Goal: Task Accomplishment & Management: Manage account settings

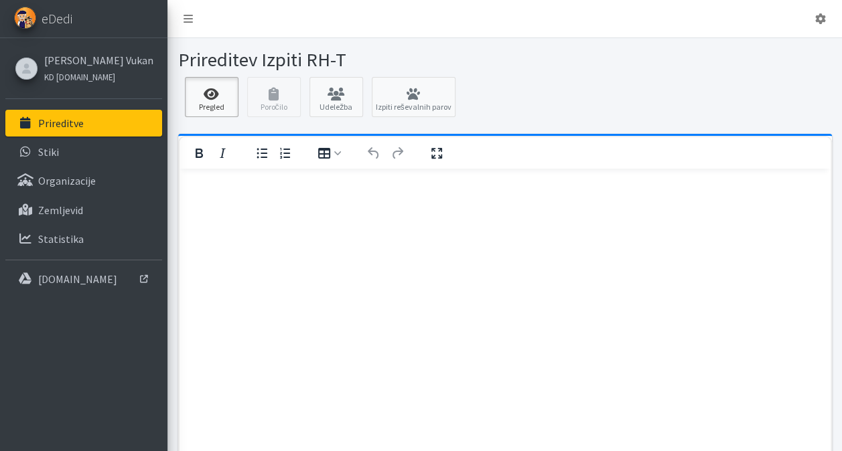
click at [210, 95] on icon at bounding box center [212, 94] width 46 height 13
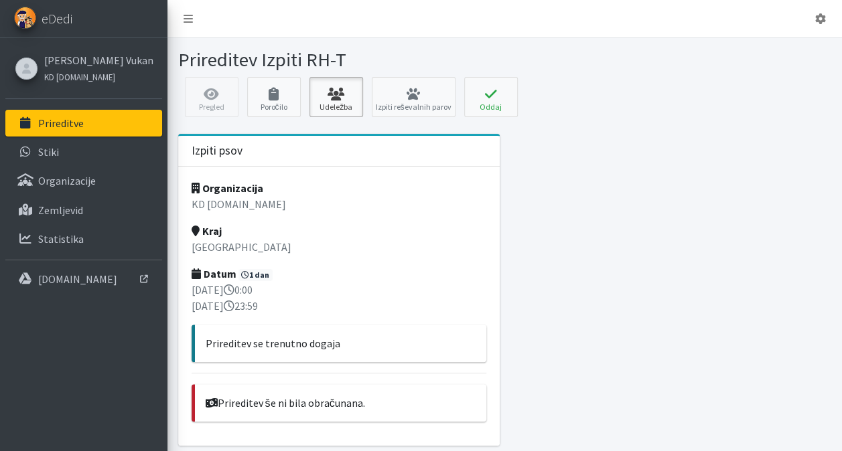
click at [339, 100] on link "Udeležba" at bounding box center [336, 97] width 54 height 40
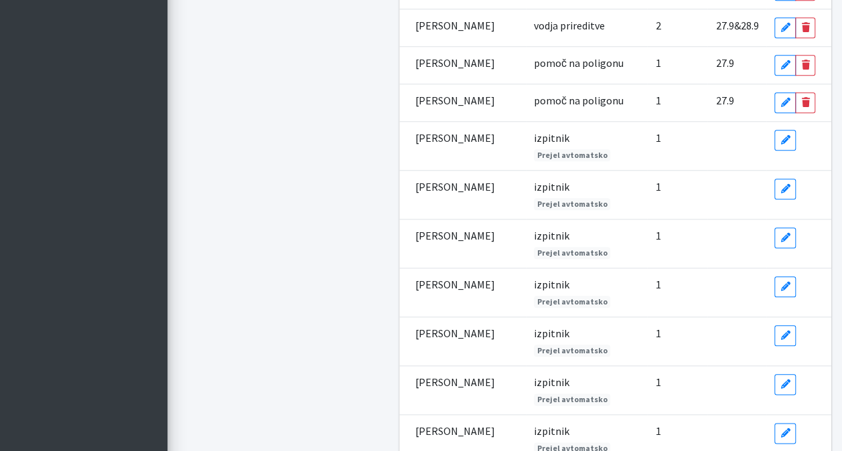
scroll to position [567, 0]
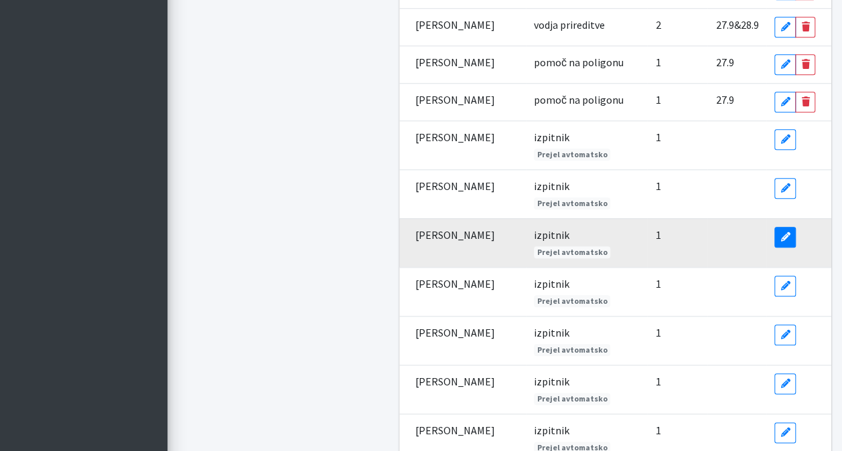
click at [781, 227] on link "Edit" at bounding box center [784, 237] width 21 height 21
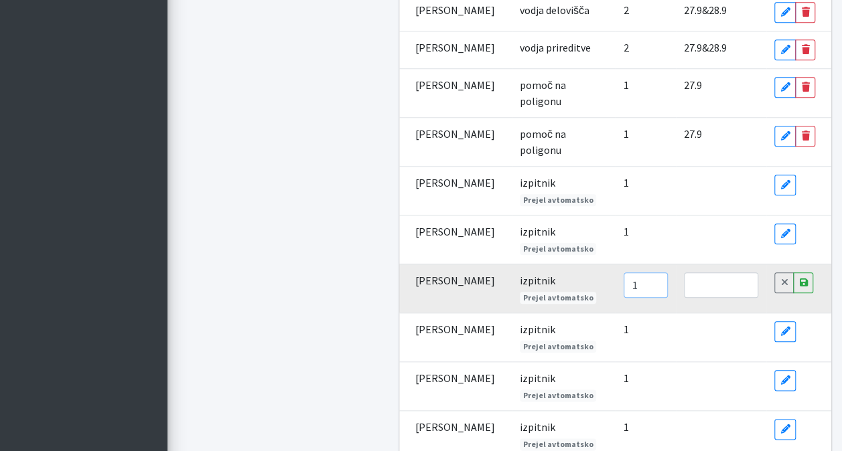
click at [623, 273] on input "1" at bounding box center [645, 285] width 44 height 25
type input "2"
click at [684, 273] on input "text" at bounding box center [721, 285] width 75 height 25
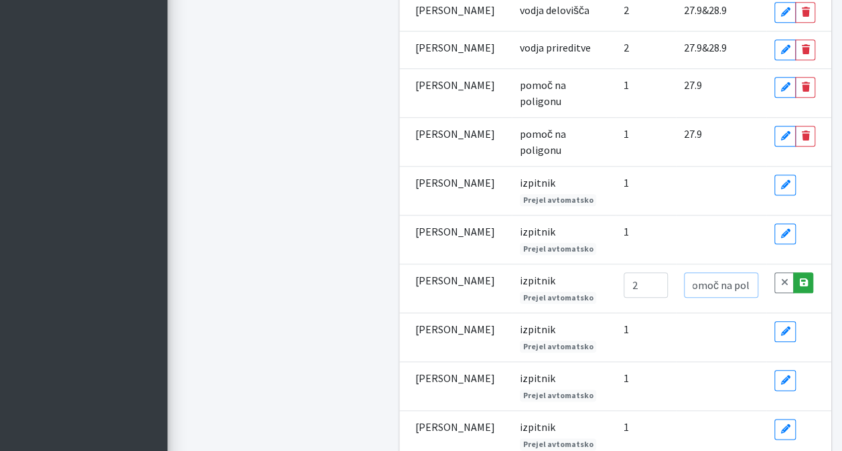
type input "pomoč na poligonu"
click at [805, 278] on icon at bounding box center [803, 282] width 8 height 9
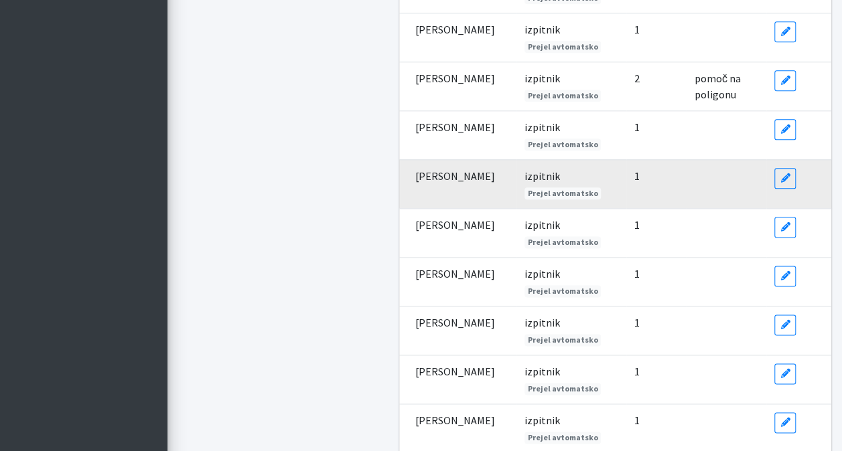
scroll to position [724, 0]
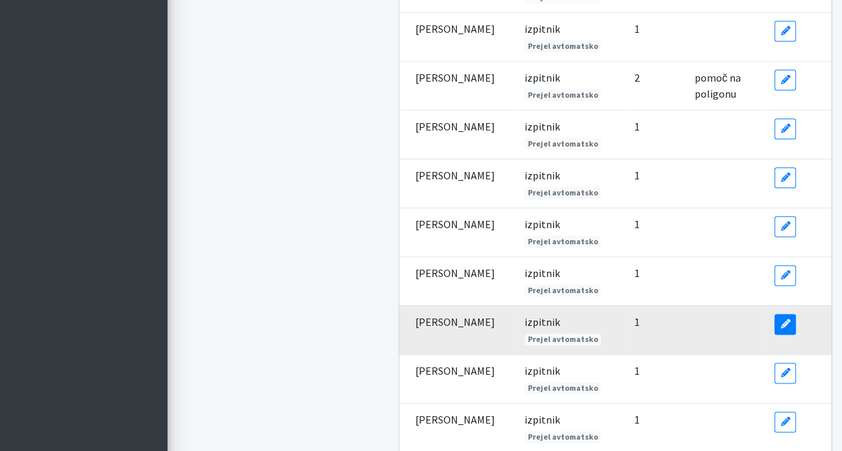
click at [787, 319] on icon at bounding box center [784, 323] width 9 height 9
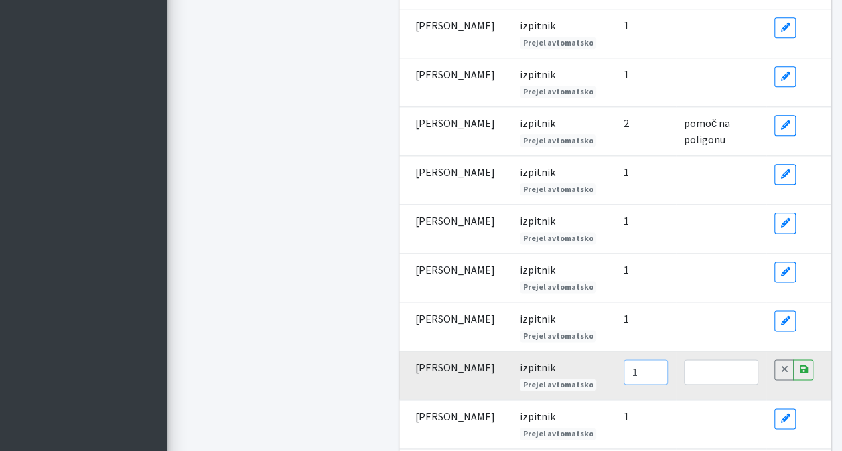
click at [623, 360] on input "1" at bounding box center [645, 372] width 44 height 25
type input "2"
click at [684, 360] on input "text" at bounding box center [721, 372] width 75 height 25
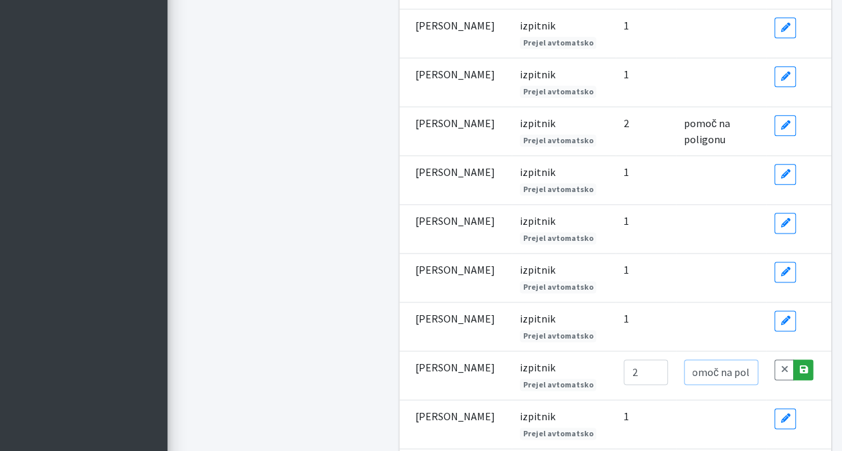
type input "pomoč na poligonu"
click at [802, 365] on icon at bounding box center [803, 369] width 8 height 9
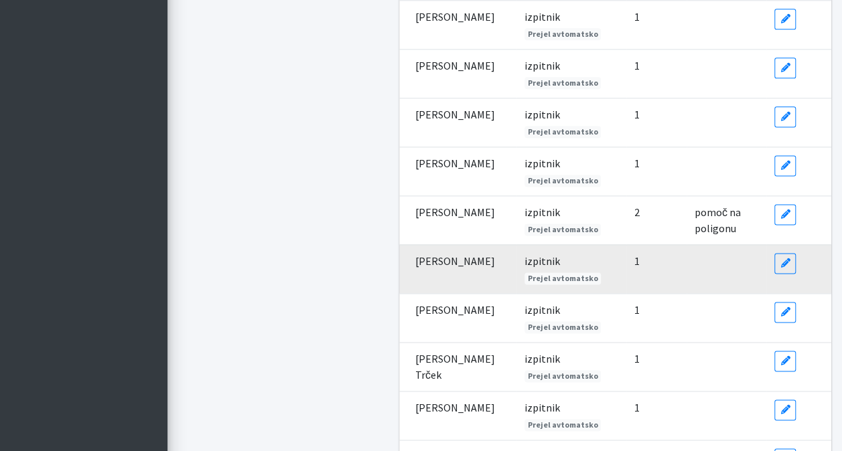
scroll to position [834, 0]
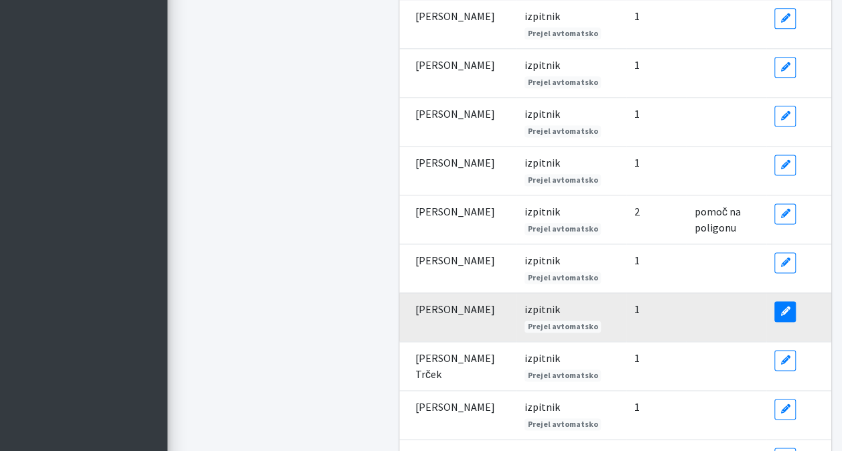
click at [779, 303] on link "Edit" at bounding box center [784, 311] width 21 height 21
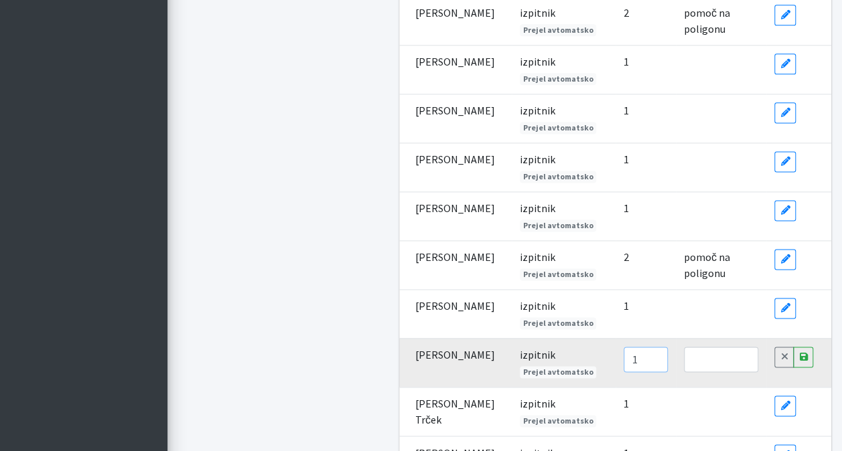
drag, startPoint x: 617, startPoint y: 322, endPoint x: 604, endPoint y: 320, distance: 12.9
click at [623, 347] on input "1" at bounding box center [645, 359] width 44 height 25
type input "2"
click at [732, 347] on input "text" at bounding box center [721, 359] width 75 height 25
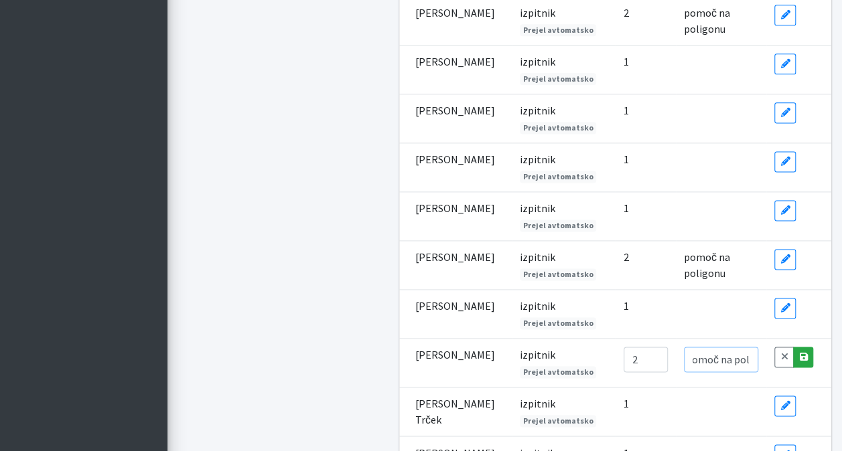
type input "pomoč na poligonu"
click at [802, 352] on icon at bounding box center [803, 356] width 8 height 9
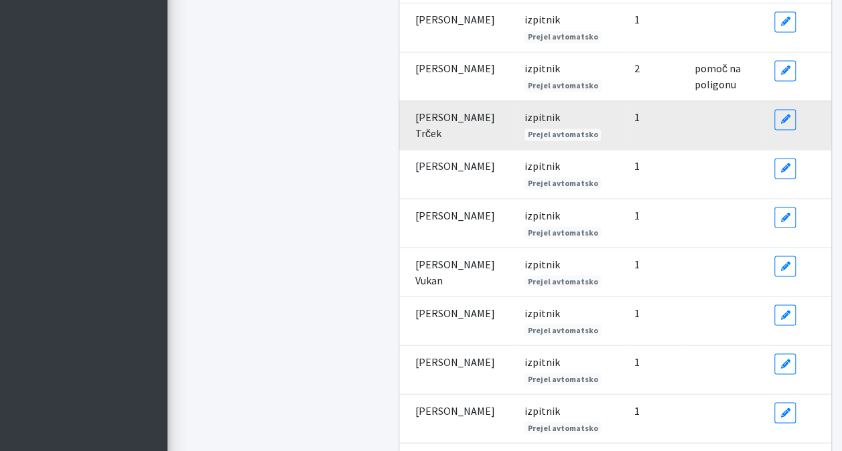
scroll to position [1076, 0]
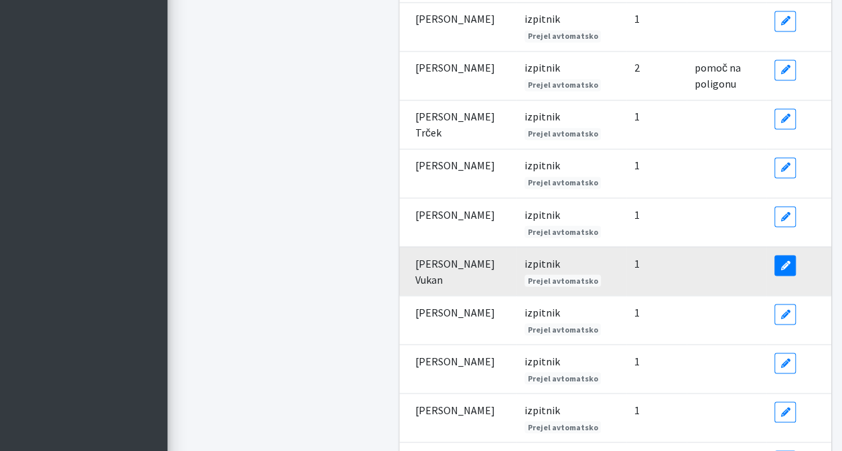
click at [786, 260] on icon at bounding box center [784, 264] width 9 height 9
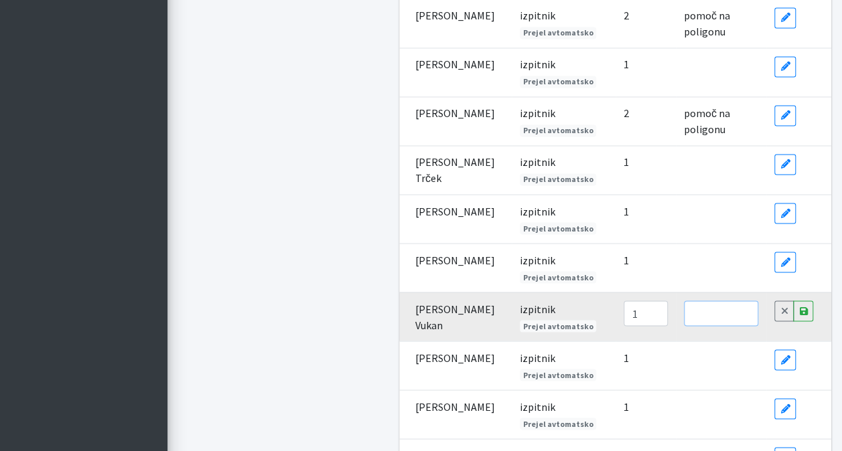
click at [705, 301] on input "text" at bounding box center [721, 313] width 75 height 25
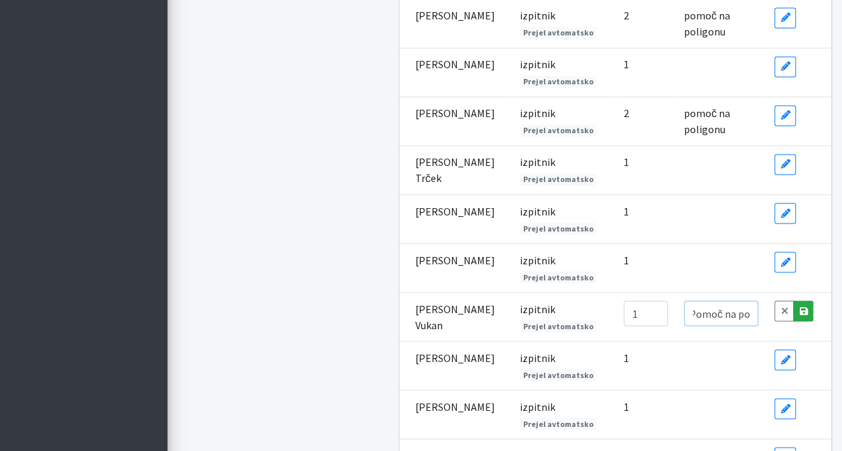
type input "Pomoč na poliginu"
click at [804, 301] on link "Save" at bounding box center [803, 311] width 20 height 21
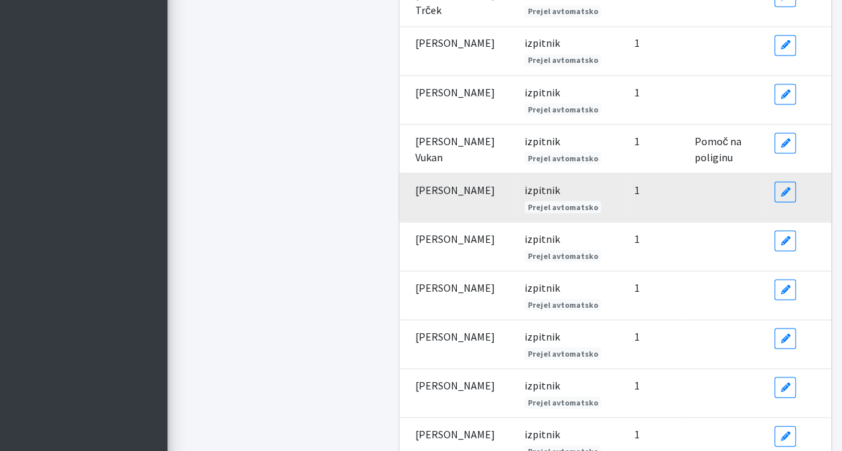
scroll to position [1225, 0]
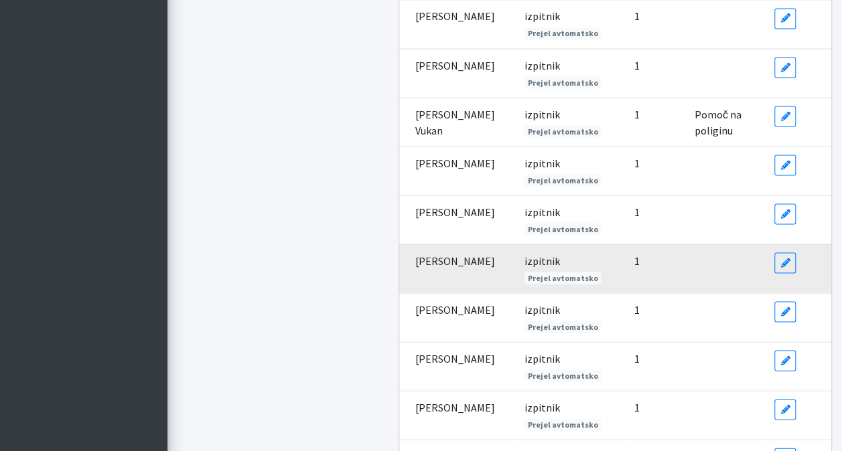
click at [789, 301] on link "Edit" at bounding box center [784, 311] width 21 height 21
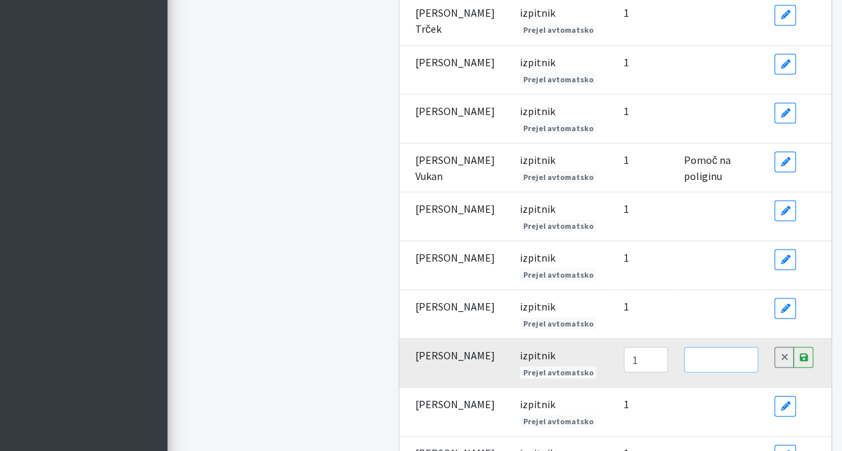
click at [689, 347] on input "text" at bounding box center [721, 359] width 75 height 25
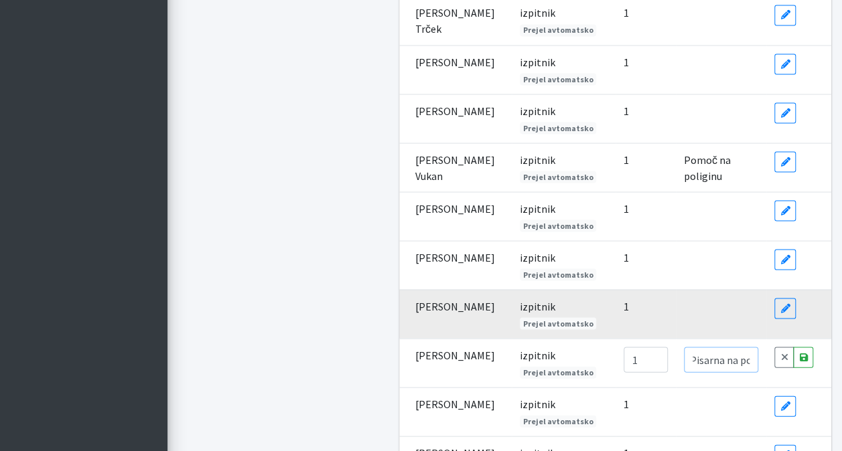
scroll to position [0, 0]
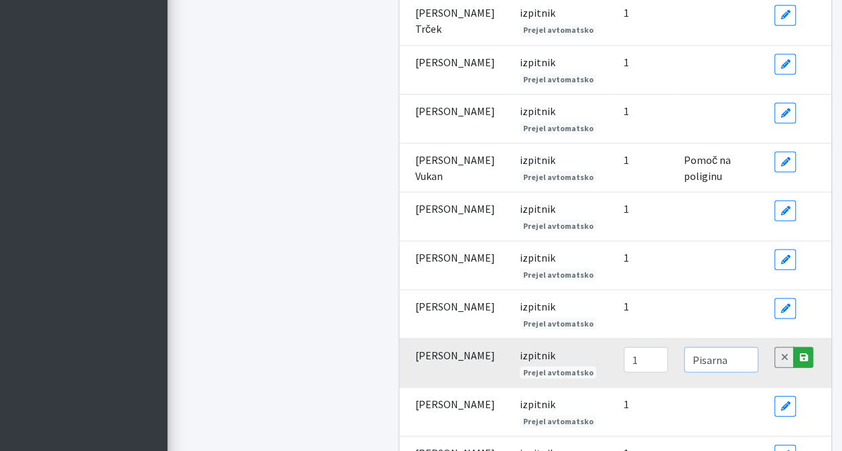
type input "Pisarna"
click at [810, 347] on link "Save" at bounding box center [803, 357] width 20 height 21
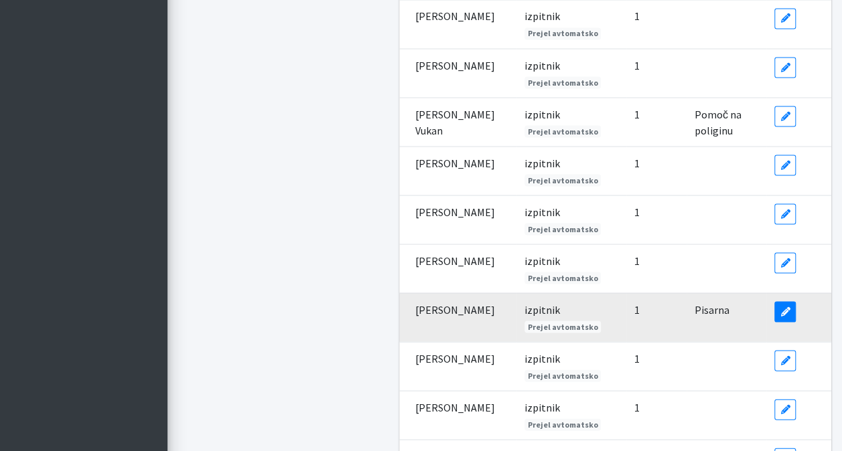
click at [785, 303] on link "Edit" at bounding box center [784, 311] width 21 height 21
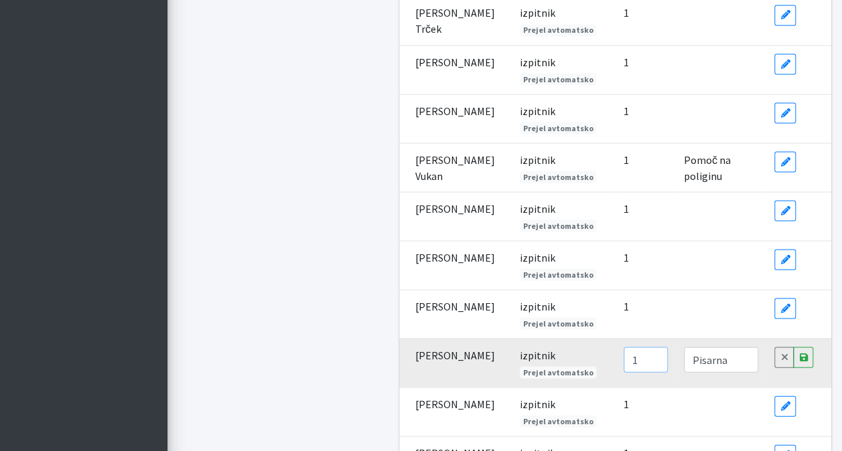
click at [623, 347] on input "1" at bounding box center [645, 359] width 44 height 25
type input "2"
click at [633, 347] on input "2" at bounding box center [645, 359] width 44 height 25
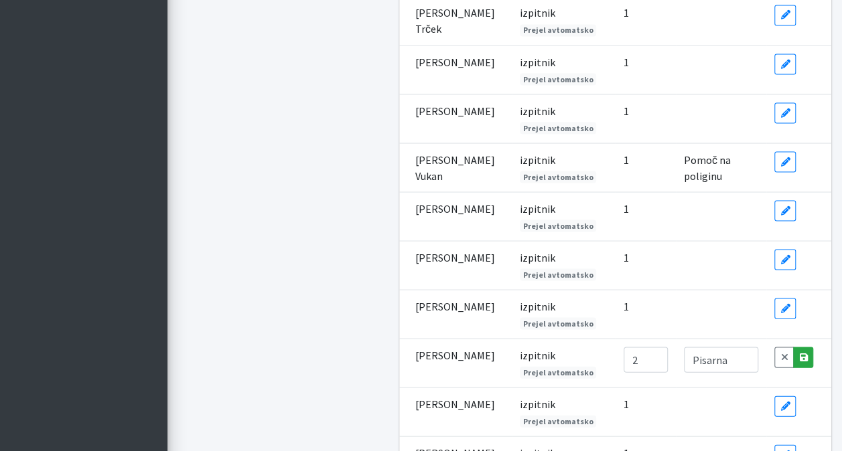
click at [801, 352] on icon at bounding box center [803, 356] width 8 height 9
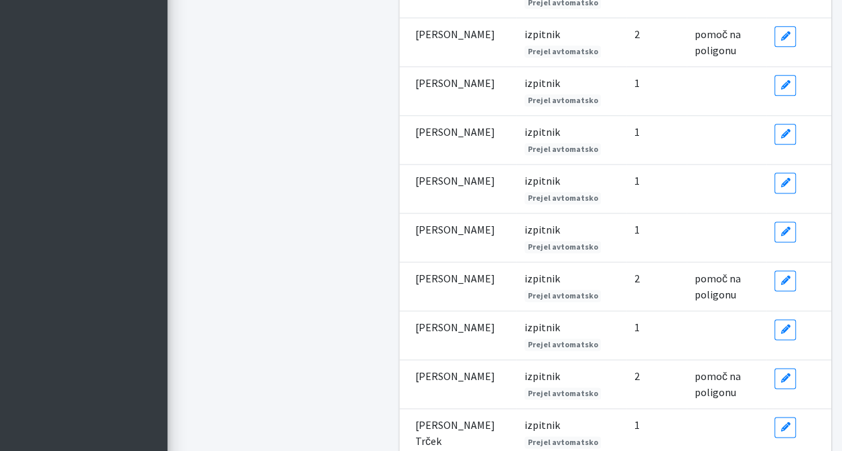
scroll to position [805, 0]
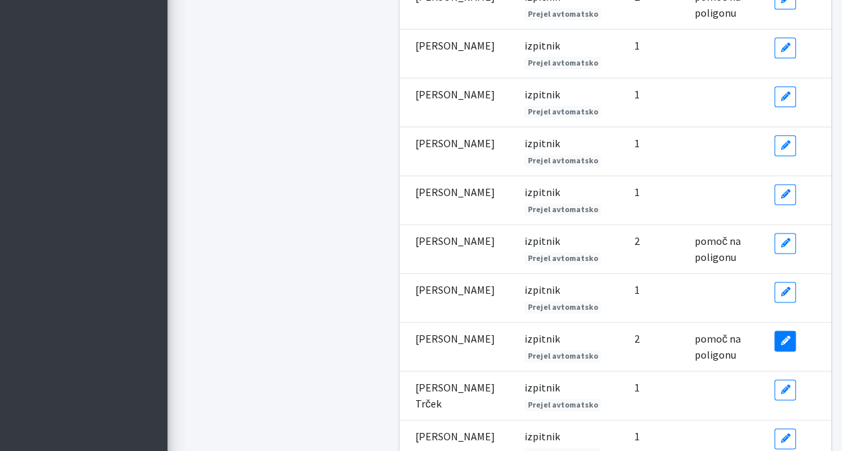
click at [794, 335] on link "Edit" at bounding box center [784, 341] width 21 height 21
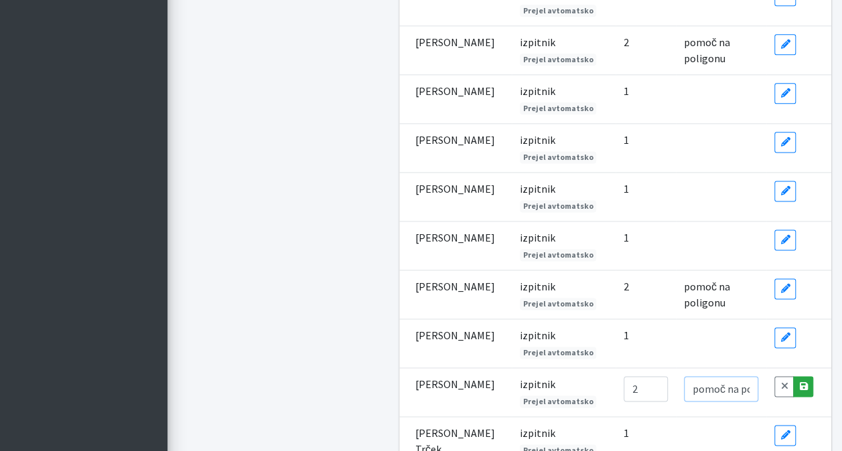
scroll to position [0, 7]
drag, startPoint x: 671, startPoint y: 355, endPoint x: 810, endPoint y: 350, distance: 138.7
click at [810, 368] on tr "Jože Šviglin izpitnik Prejel avtomatsko 2 pomoč na poligonu Cancel Save" at bounding box center [615, 392] width 433 height 49
type input "marker"
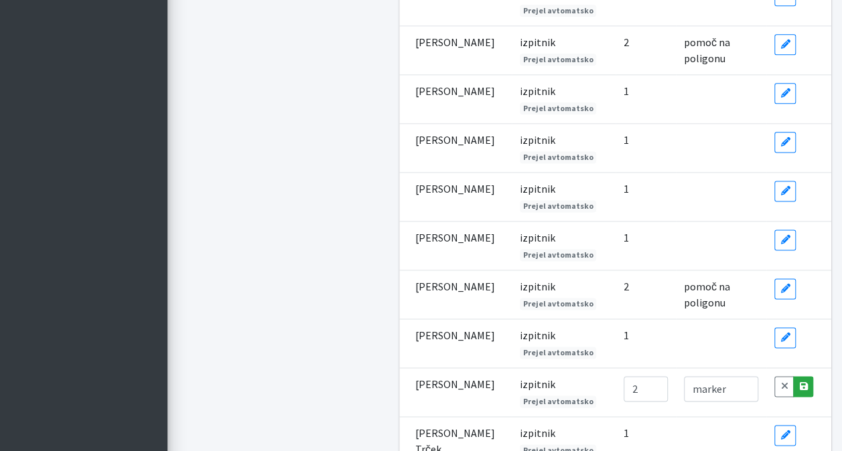
click at [810, 376] on link "Save" at bounding box center [803, 386] width 20 height 21
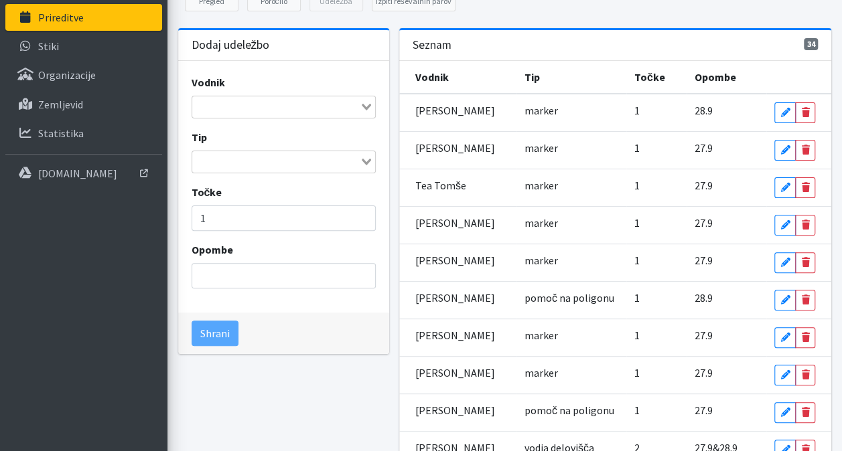
scroll to position [100, 0]
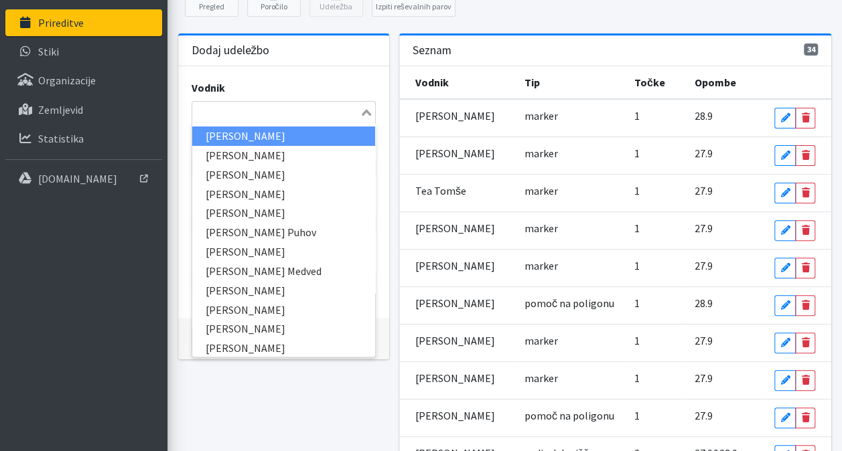
click at [229, 117] on input "Search for option" at bounding box center [276, 112] width 165 height 16
type input "rok"
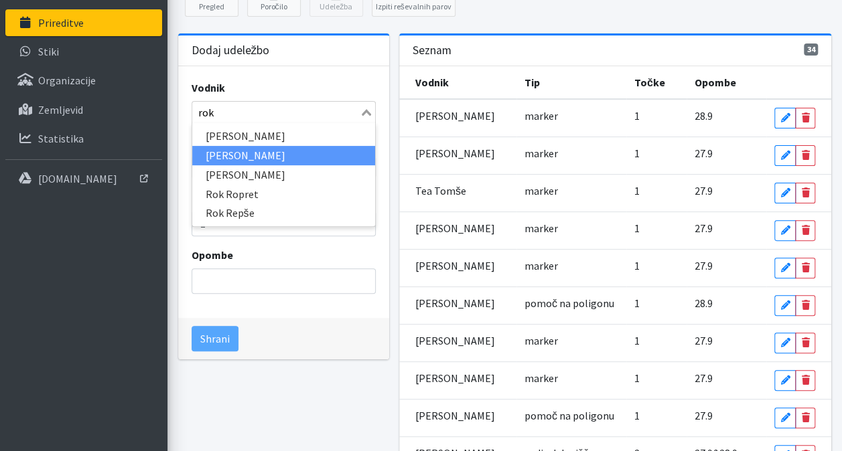
click at [241, 146] on li "[PERSON_NAME]" at bounding box center [283, 155] width 183 height 19
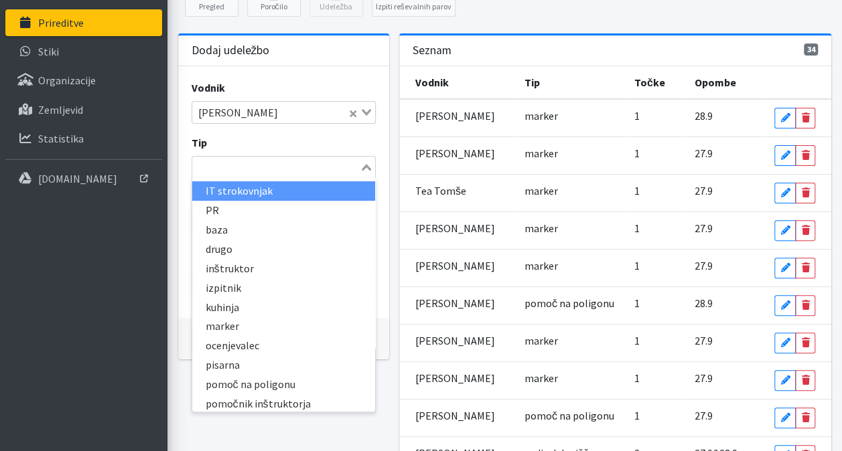
click at [242, 167] on input "Search for option" at bounding box center [276, 167] width 165 height 16
type input "ma"
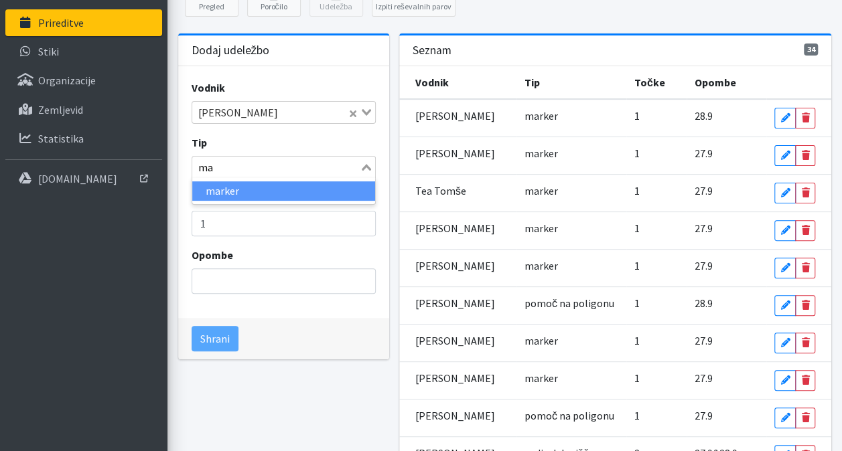
click at [244, 186] on li "marker" at bounding box center [283, 190] width 183 height 19
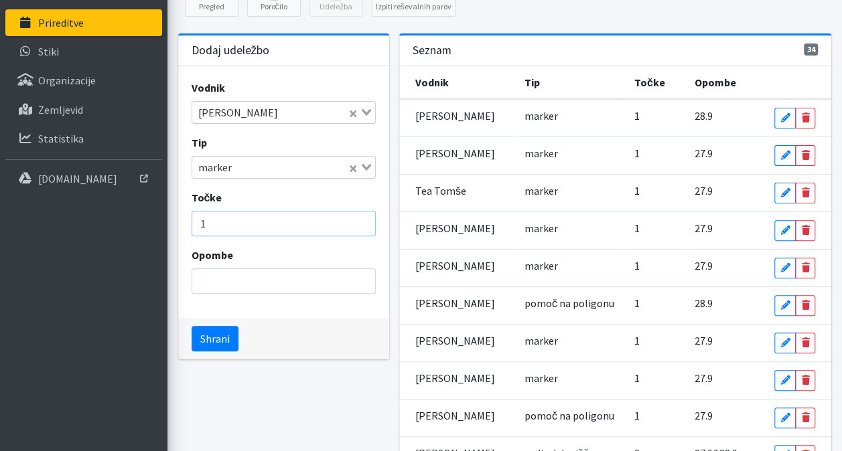
click at [236, 217] on input "1" at bounding box center [284, 223] width 184 height 25
type input "2"
click at [232, 281] on input "Opombe" at bounding box center [284, 281] width 184 height 25
click at [228, 279] on input "27.9&18.9" at bounding box center [284, 281] width 184 height 25
type input "27.9&28.9"
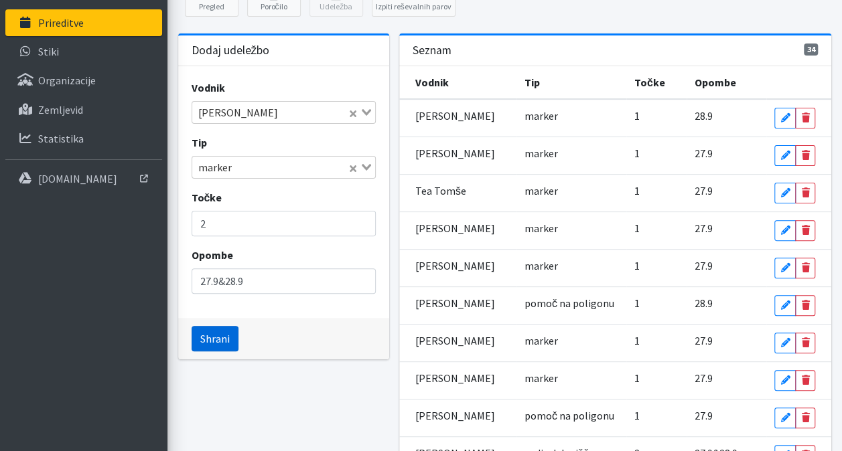
click at [228, 331] on button "Shrani" at bounding box center [215, 338] width 47 height 25
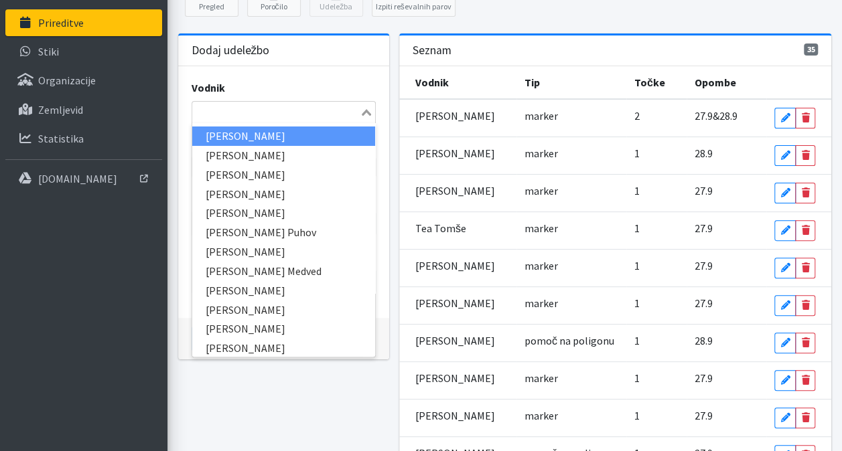
click at [263, 117] on input "Search for option" at bounding box center [276, 112] width 165 height 16
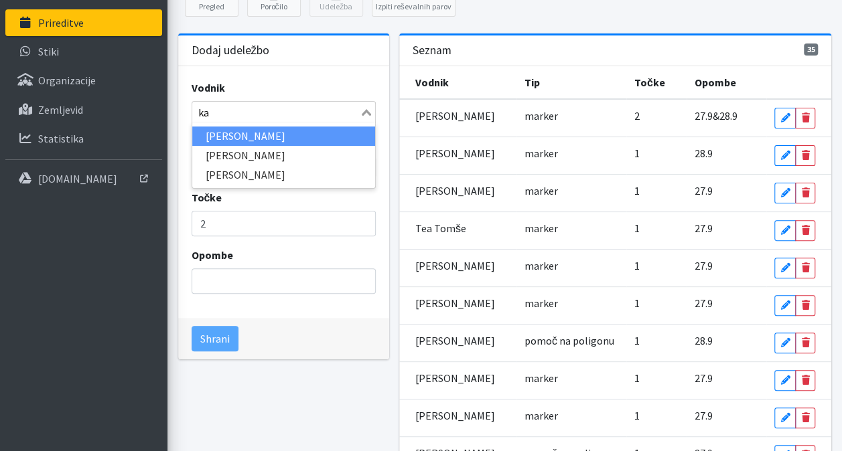
type input "k"
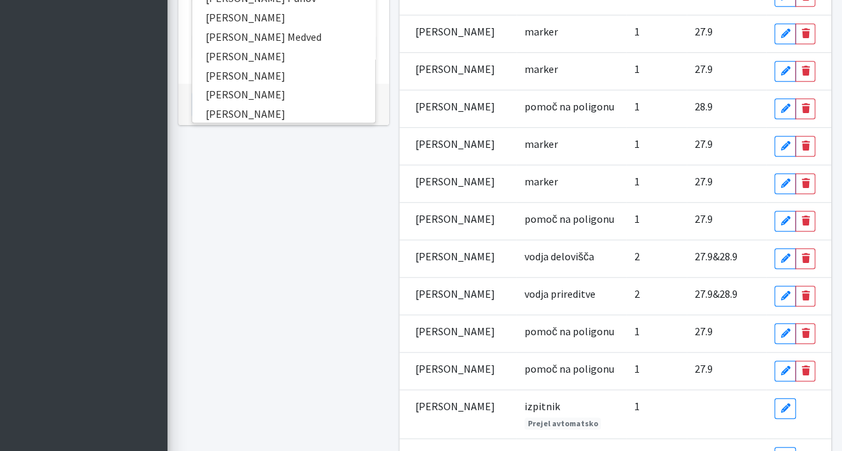
scroll to position [335, 0]
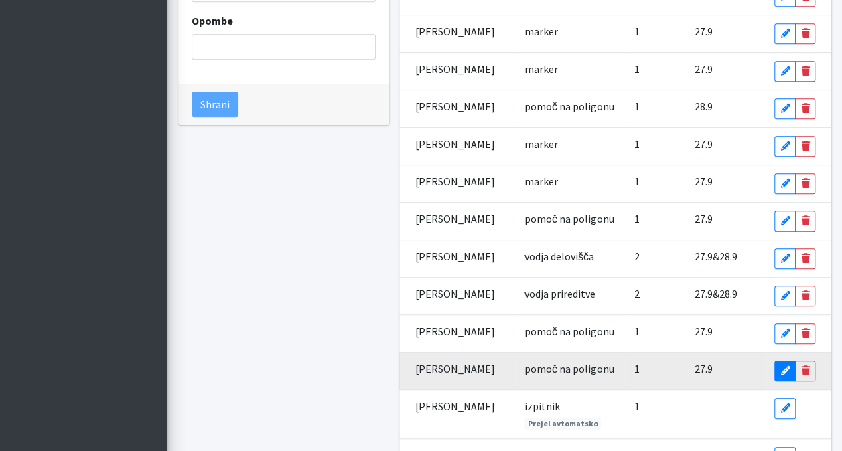
click at [790, 366] on icon at bounding box center [784, 370] width 9 height 9
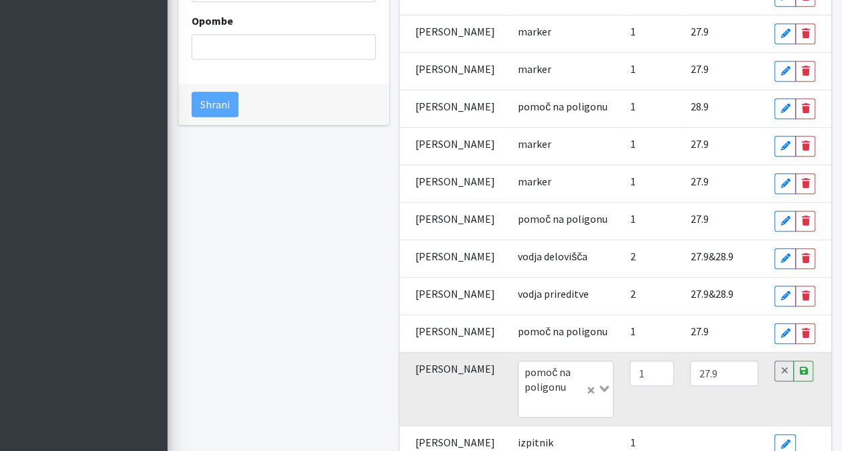
scroll to position [346, 0]
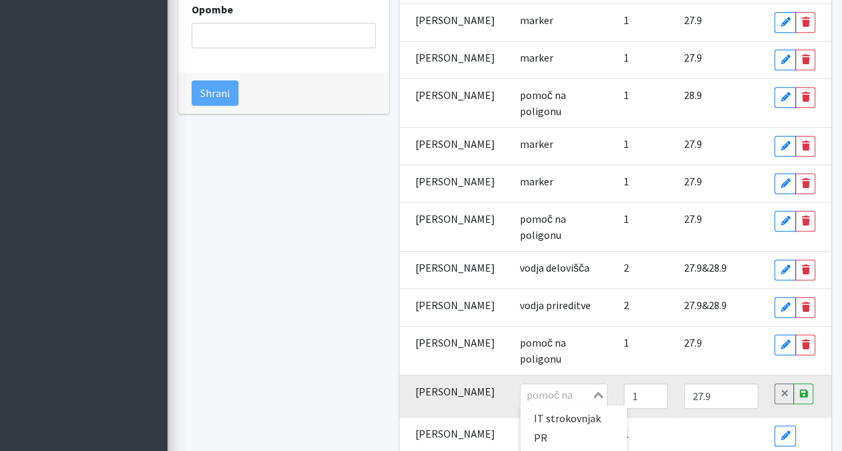
click at [546, 406] on div "pomoč na poligonu Loading... IT strokovnjak PR baza drugo inštruktor izpitnik k…" at bounding box center [564, 395] width 88 height 23
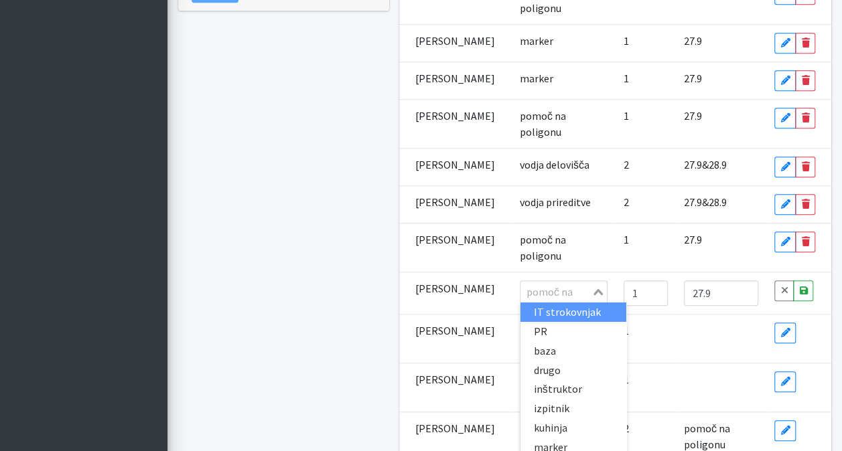
scroll to position [476, 0]
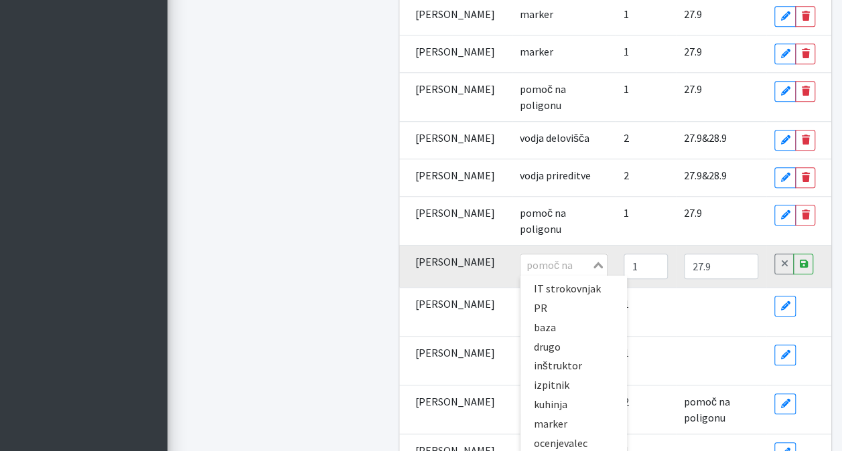
click at [542, 277] on div "pomoč na poligonu Loading... IT strokovnjak PR baza drugo inštruktor izpitnik k…" at bounding box center [564, 265] width 88 height 23
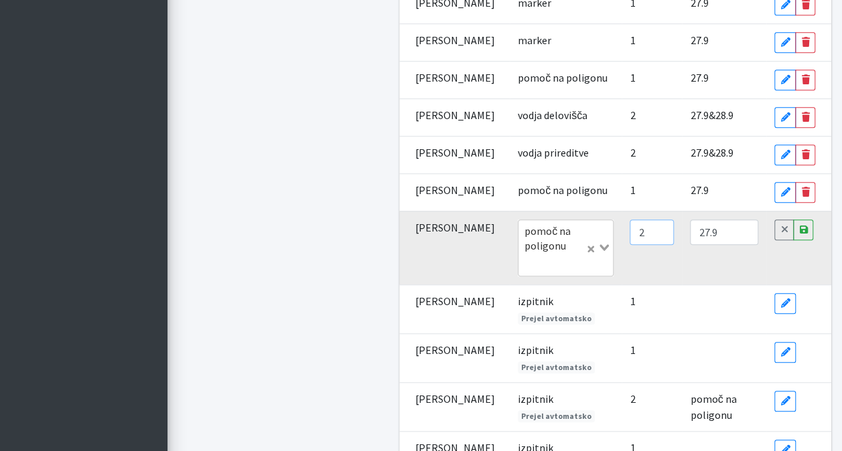
type input "2"
click at [644, 245] on input "2" at bounding box center [651, 232] width 44 height 25
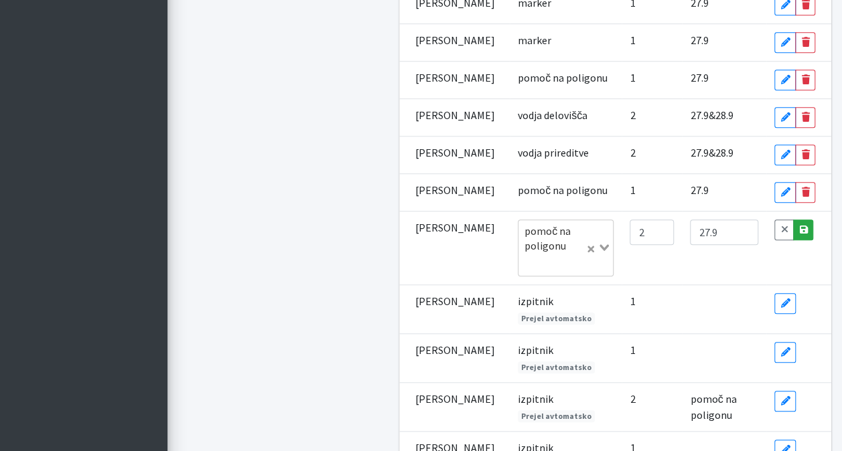
click at [805, 234] on icon at bounding box center [803, 229] width 8 height 9
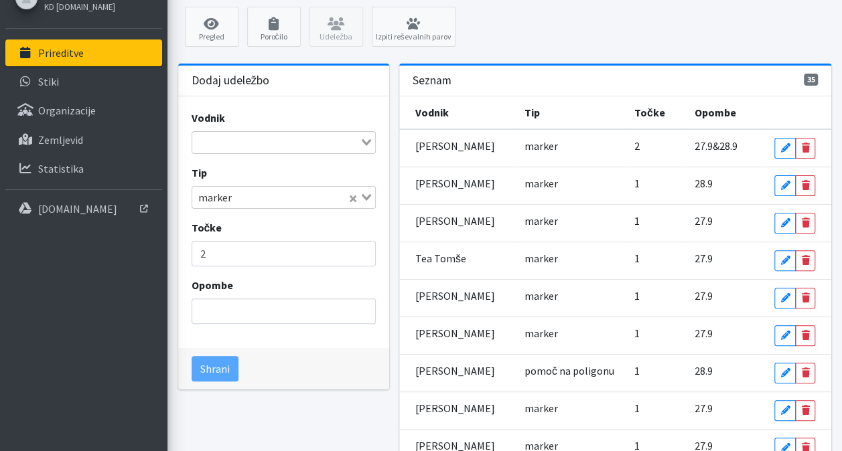
scroll to position [0, 0]
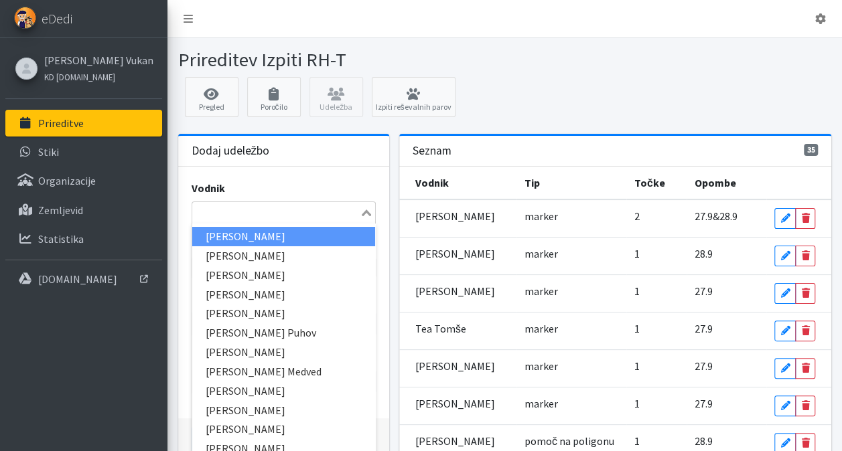
click at [275, 212] on input "Search for option" at bounding box center [276, 213] width 165 height 16
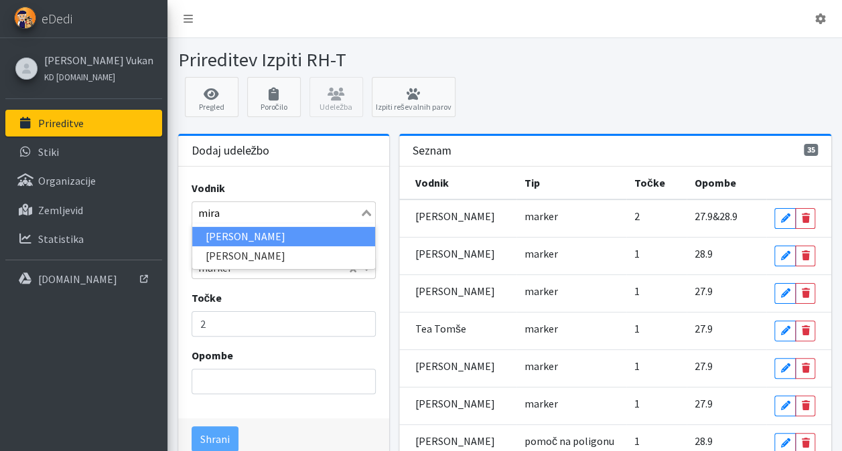
type input "miran"
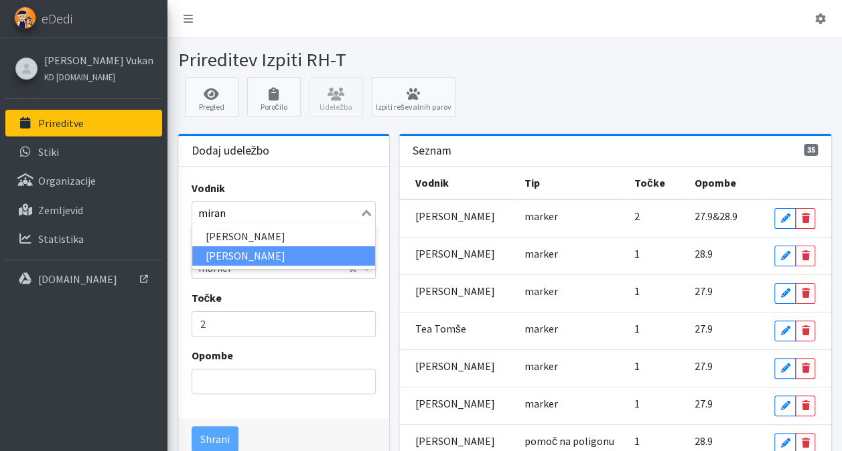
click at [275, 257] on li "[PERSON_NAME]" at bounding box center [283, 255] width 183 height 19
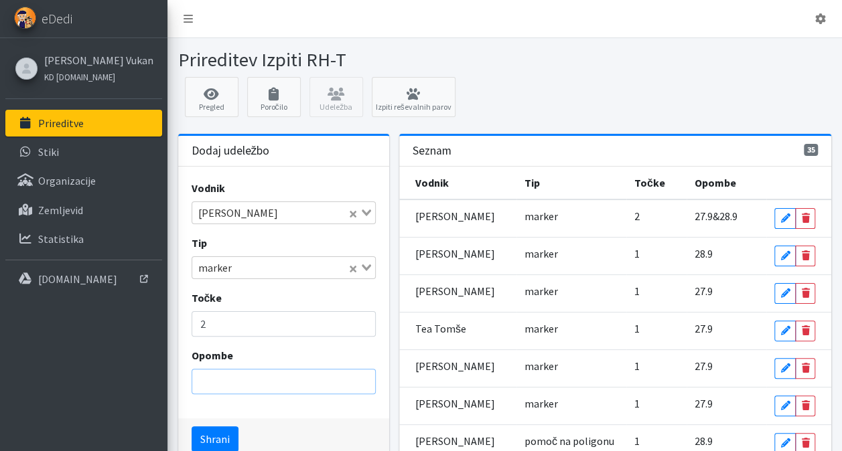
click at [224, 385] on input "Opombe" at bounding box center [284, 381] width 184 height 25
type input "27.9&28"
click at [202, 434] on button "Shrani" at bounding box center [215, 439] width 47 height 25
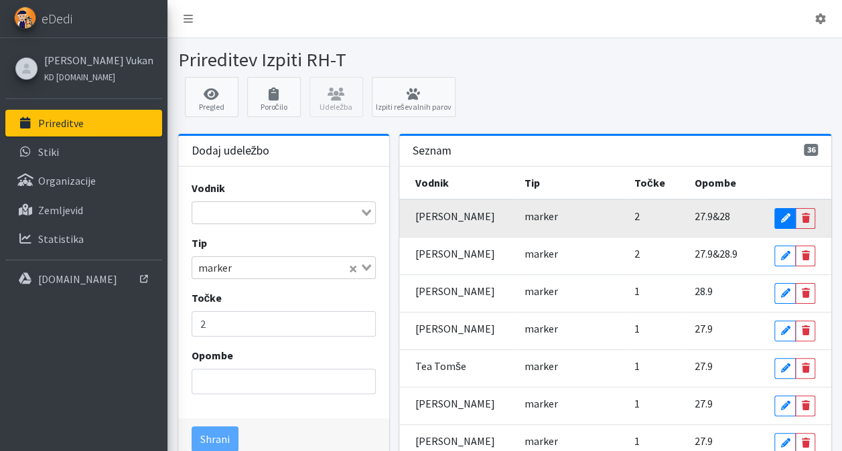
click at [784, 218] on icon at bounding box center [784, 218] width 9 height 9
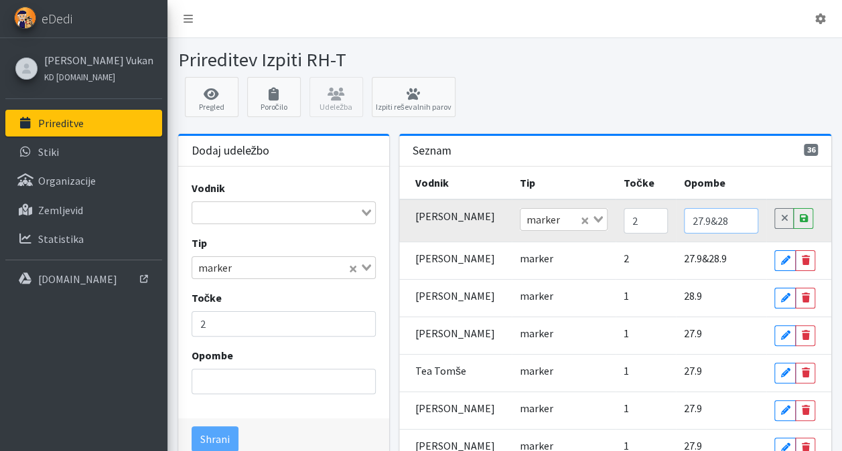
click at [711, 219] on input "27.9&28" at bounding box center [721, 220] width 75 height 25
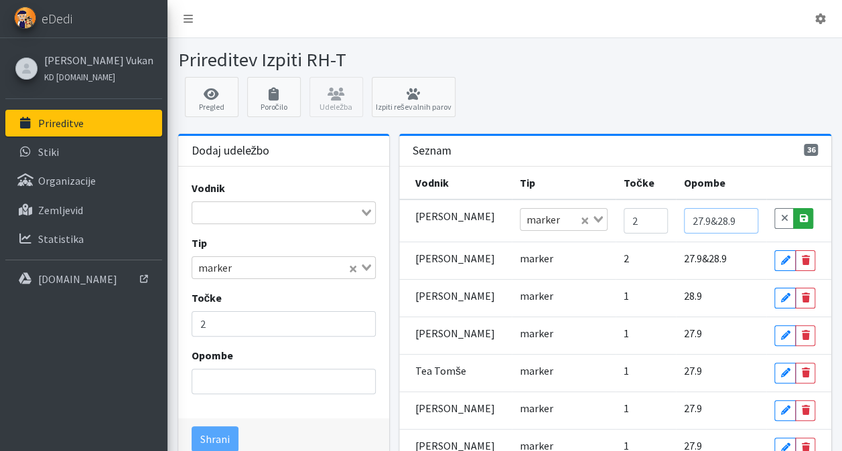
type input "27.9&28.9"
click at [804, 216] on icon at bounding box center [803, 218] width 8 height 9
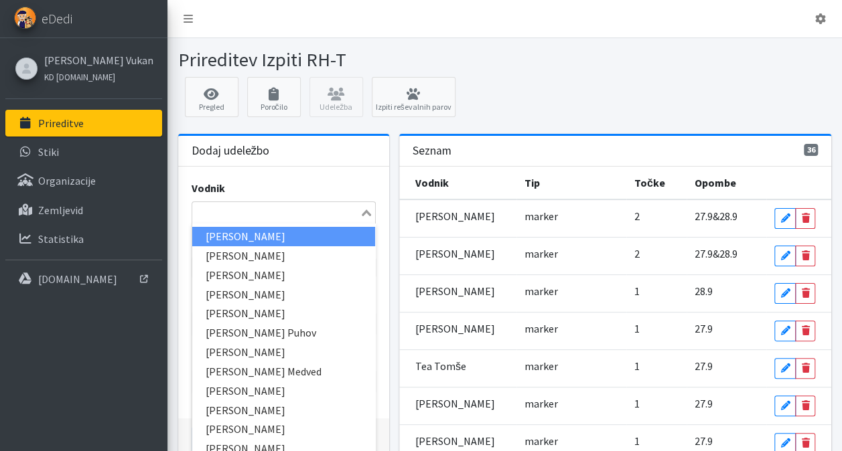
click at [263, 212] on input "Search for option" at bounding box center [276, 213] width 165 height 16
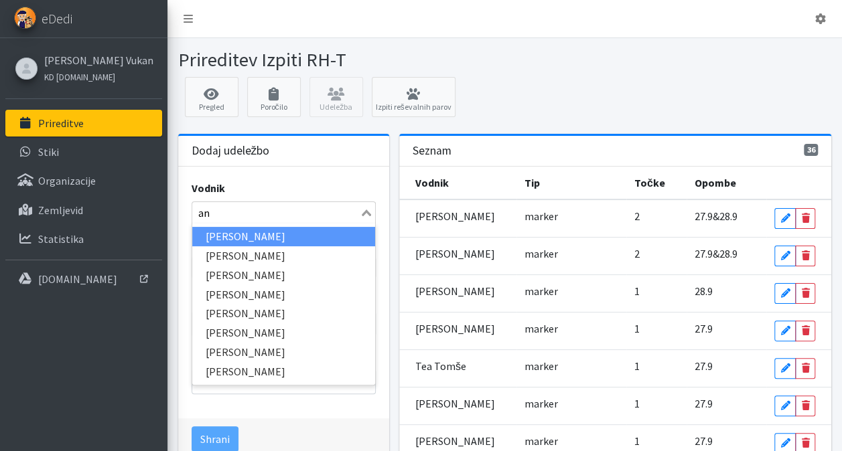
type input "a"
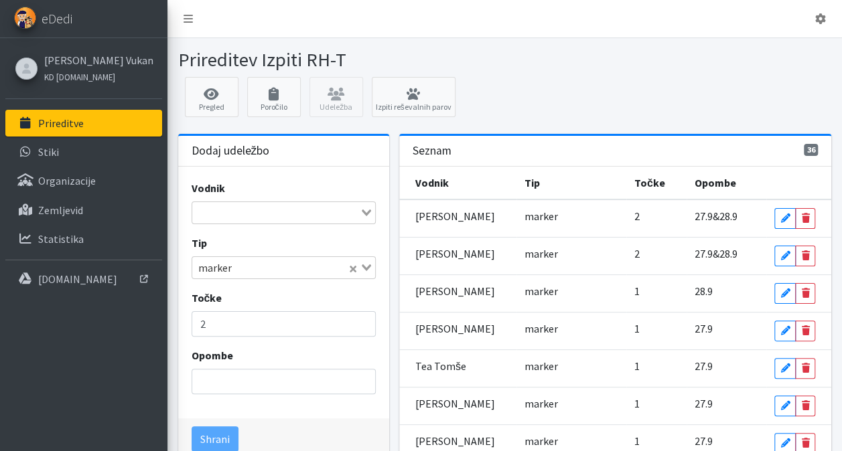
click at [514, 94] on div "Pregled Poročilo Udeležba Izpiti reševalnih parov" at bounding box center [505, 100] width 664 height 47
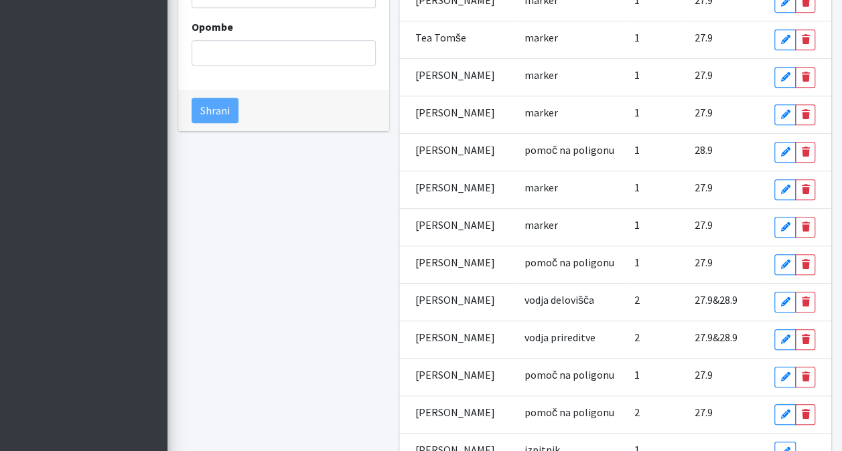
scroll to position [329, 0]
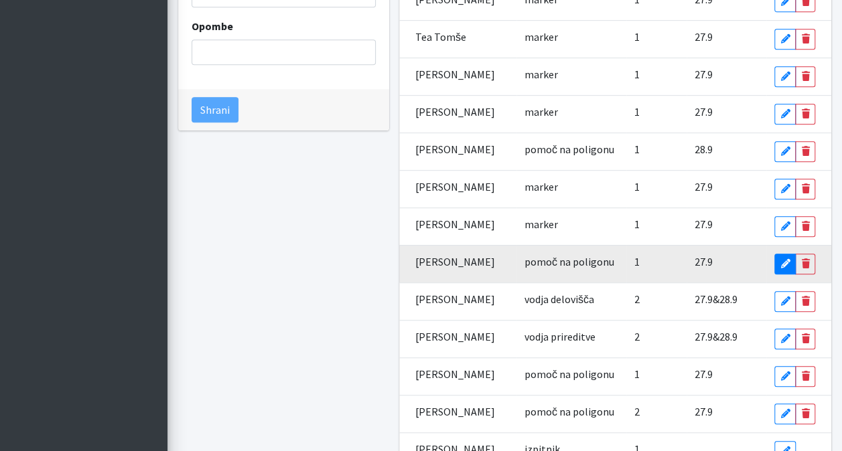
click at [784, 259] on icon at bounding box center [784, 263] width 9 height 9
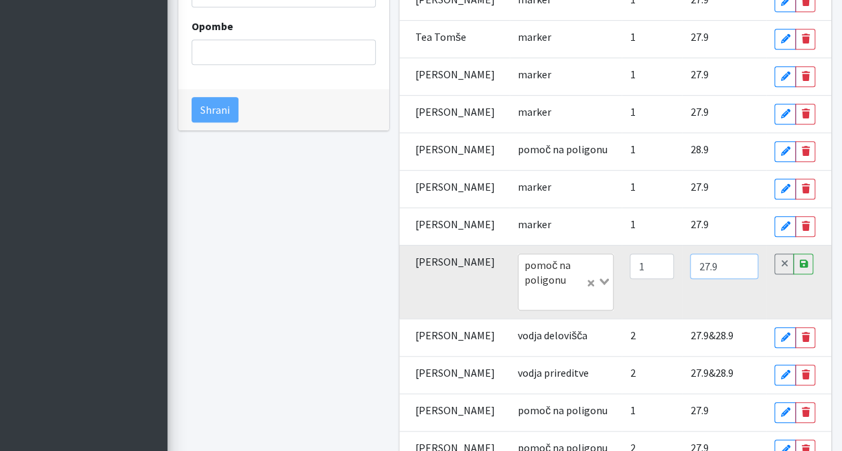
click at [710, 279] on input "27.9" at bounding box center [724, 266] width 68 height 25
type input "27.9&28.9"
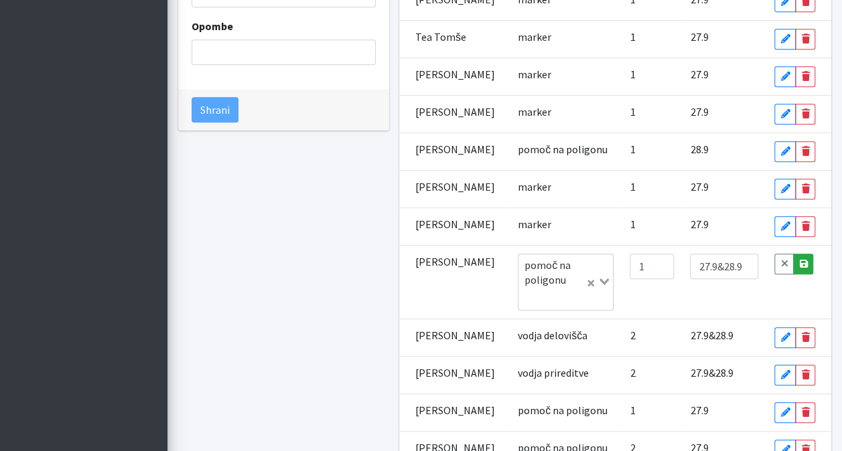
click at [802, 269] on icon at bounding box center [803, 263] width 8 height 9
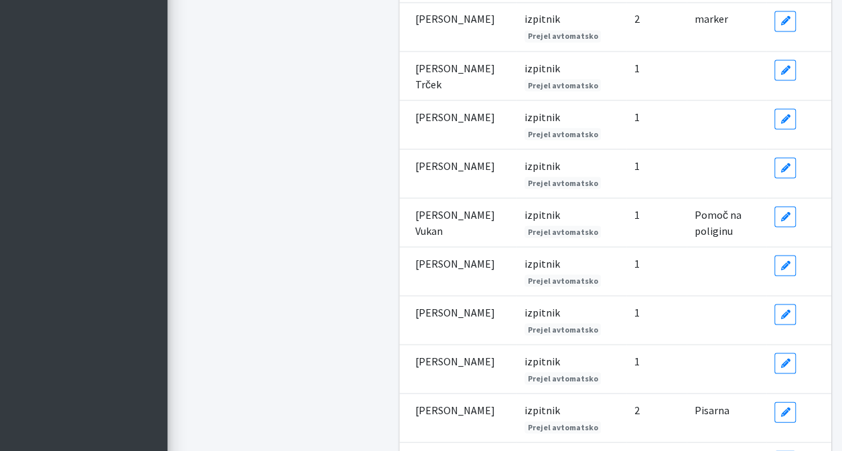
scroll to position [1194, 0]
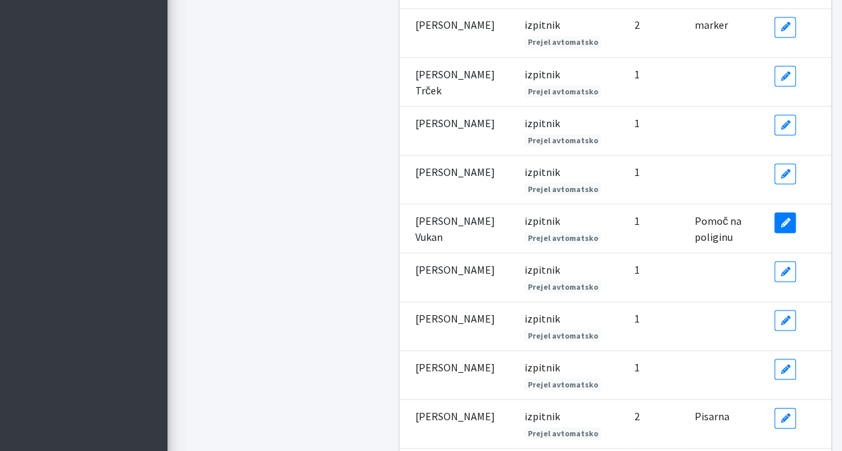
click at [783, 218] on icon at bounding box center [784, 222] width 9 height 9
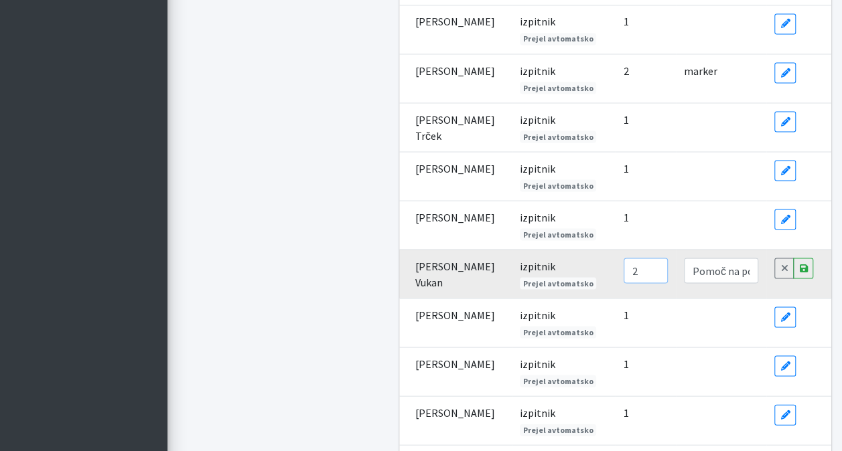
type input "2"
click at [632, 258] on input "2" at bounding box center [645, 270] width 44 height 25
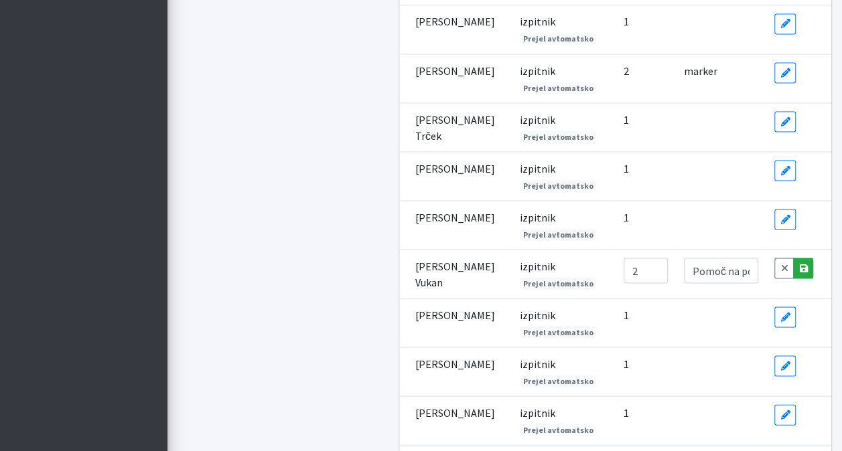
click at [803, 263] on icon at bounding box center [803, 267] width 8 height 9
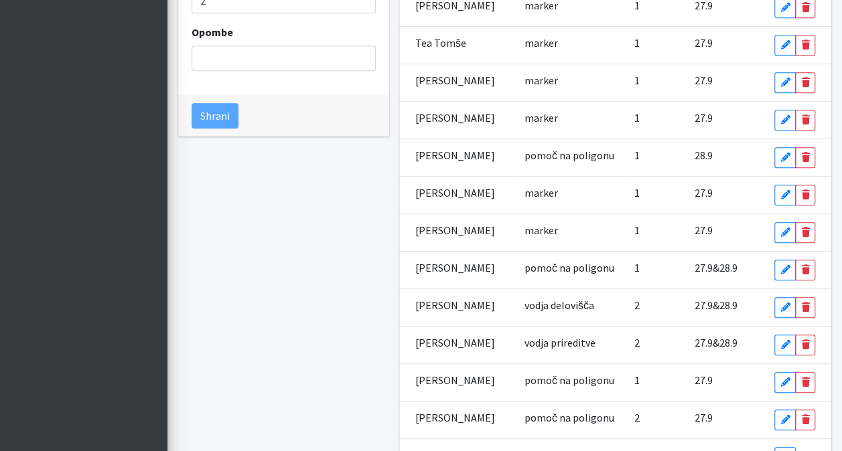
scroll to position [322, 0]
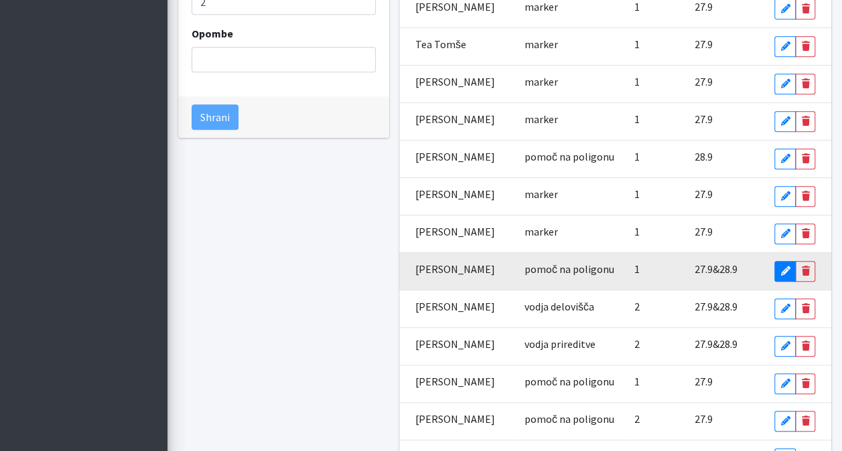
click at [778, 265] on link "Edit" at bounding box center [784, 271] width 21 height 21
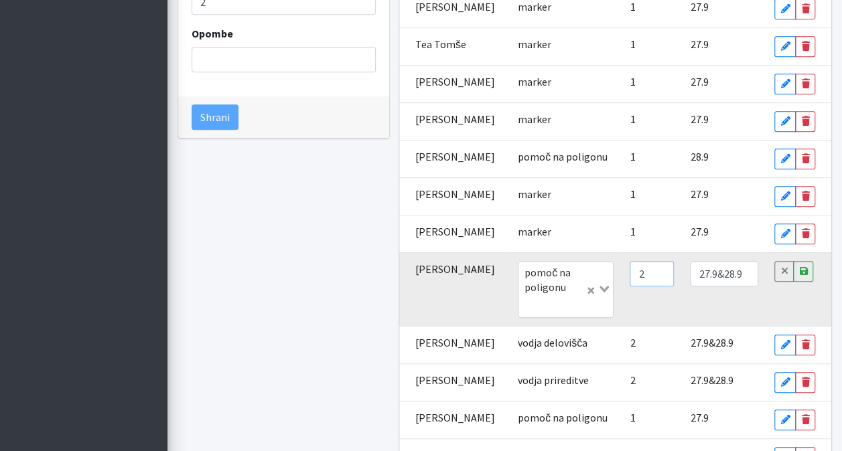
type input "2"
click at [644, 287] on input "2" at bounding box center [651, 273] width 44 height 25
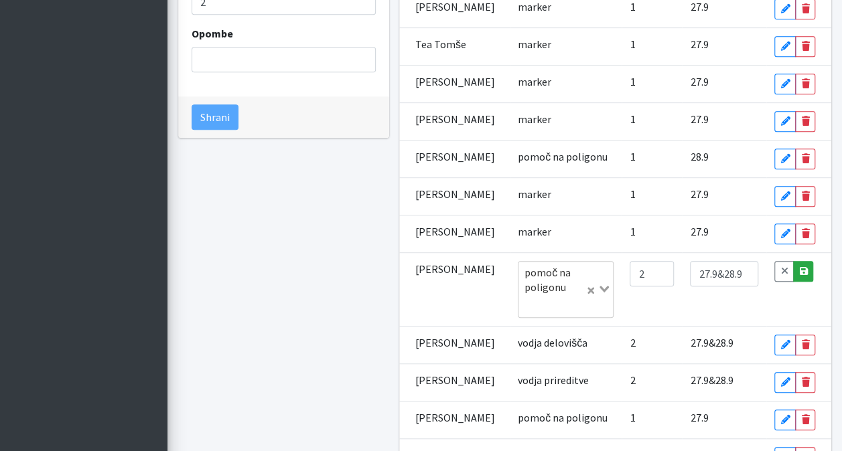
click at [804, 276] on icon at bounding box center [803, 271] width 8 height 9
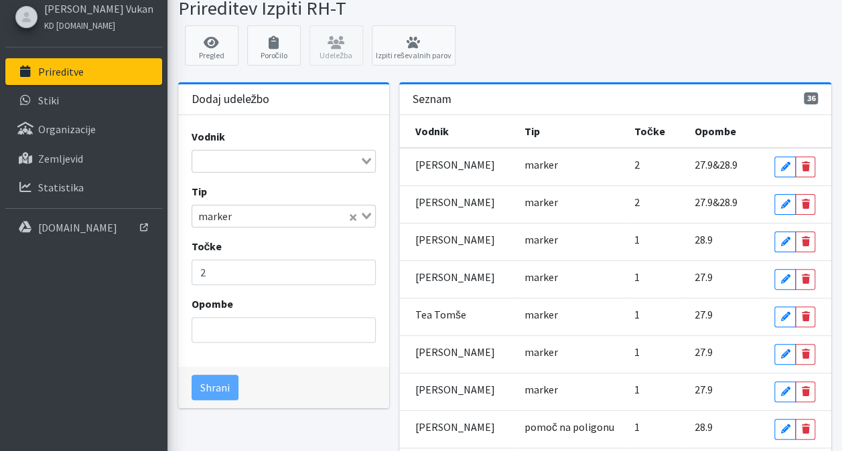
scroll to position [50, 0]
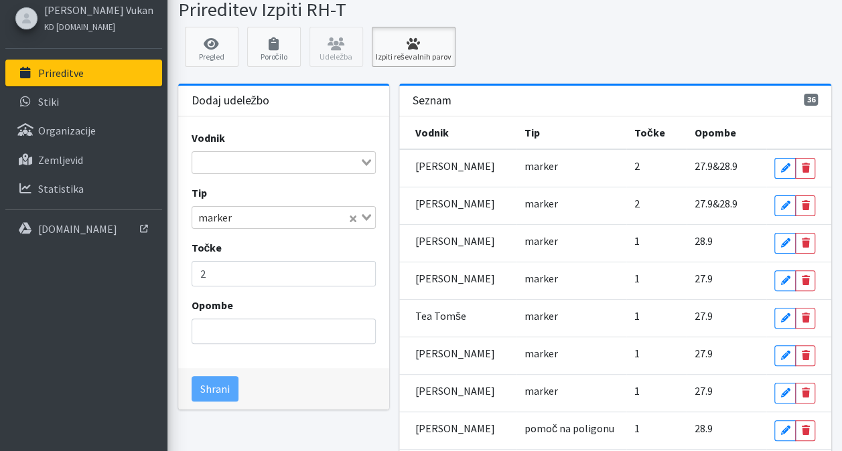
click at [411, 33] on link "Izpiti reševalnih parov" at bounding box center [414, 47] width 84 height 40
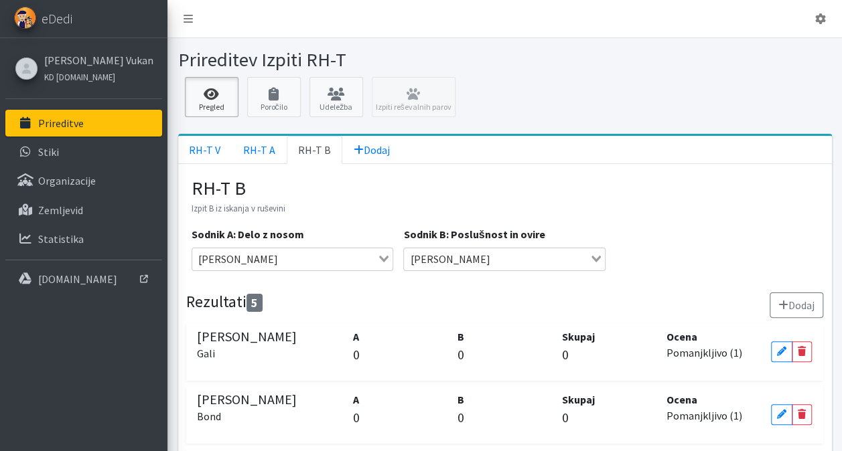
click at [207, 91] on icon at bounding box center [212, 94] width 46 height 13
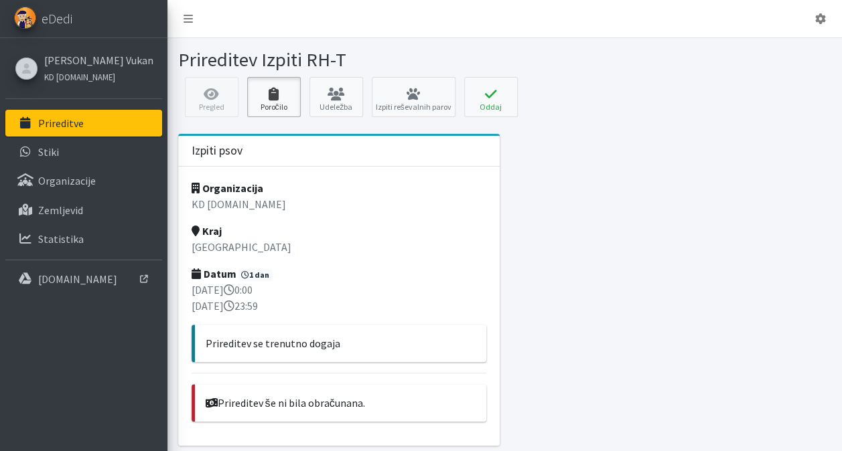
click at [264, 91] on icon at bounding box center [274, 94] width 46 height 13
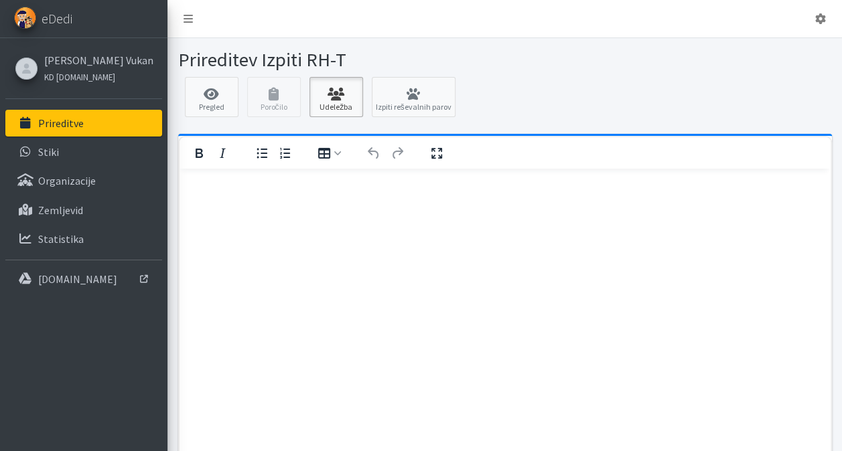
click at [335, 108] on link "Udeležba" at bounding box center [336, 97] width 54 height 40
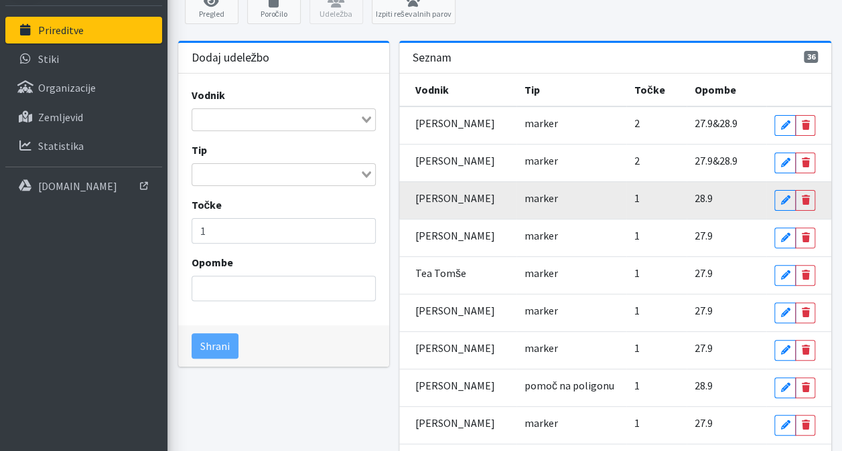
scroll to position [94, 0]
